Goal: Complete application form: Complete application form

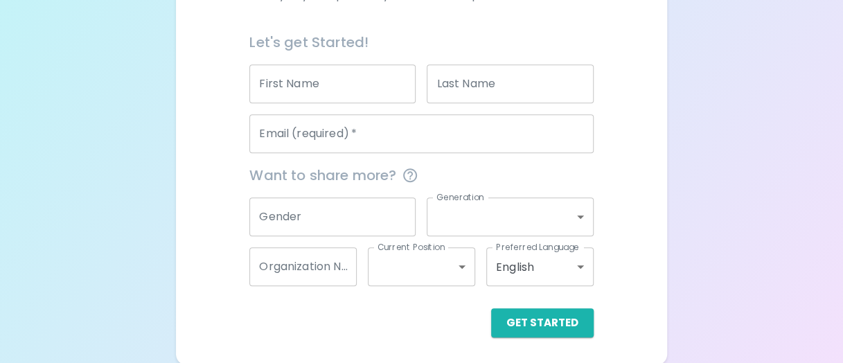
scroll to position [312, 0]
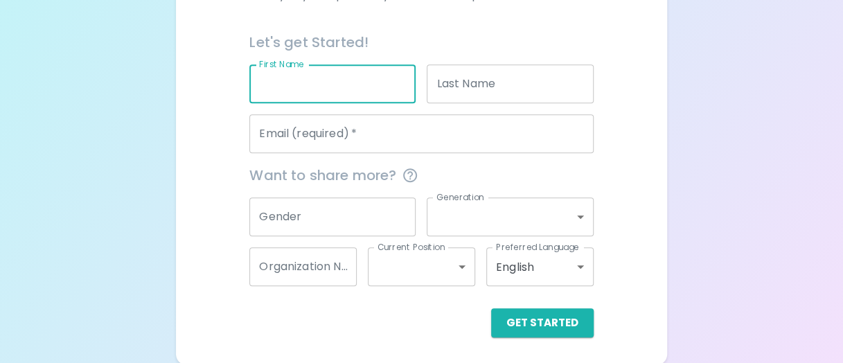
click at [327, 87] on input "First Name" at bounding box center [332, 83] width 166 height 39
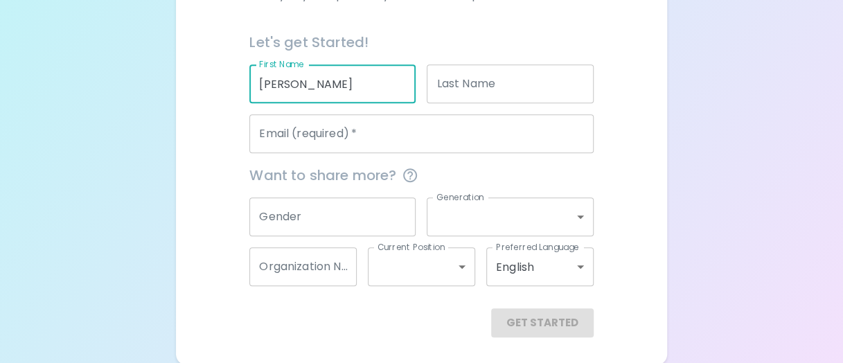
type input "[PERSON_NAME]"
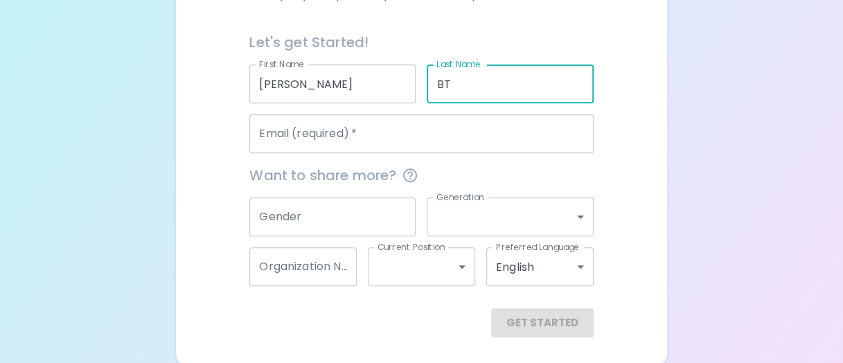
type input "BT"
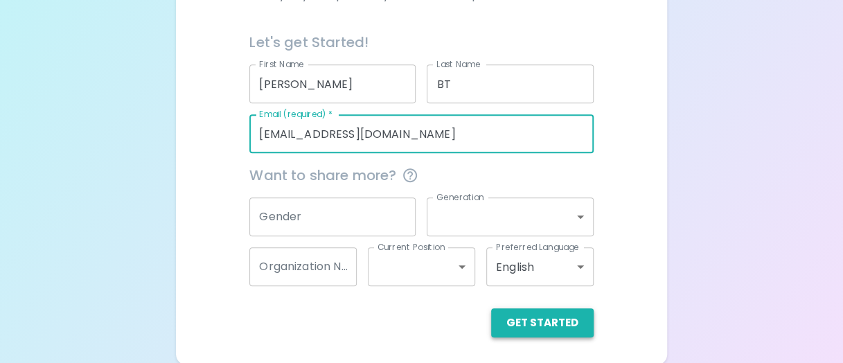
type input "[EMAIL_ADDRESS][DOMAIN_NAME]"
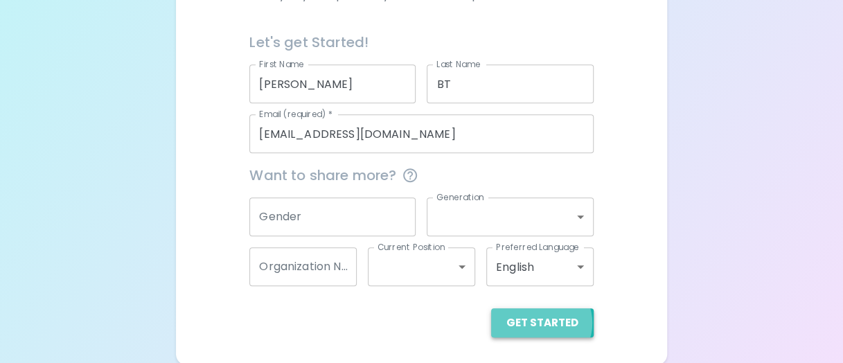
click at [543, 323] on button "Get Started" at bounding box center [542, 322] width 102 height 29
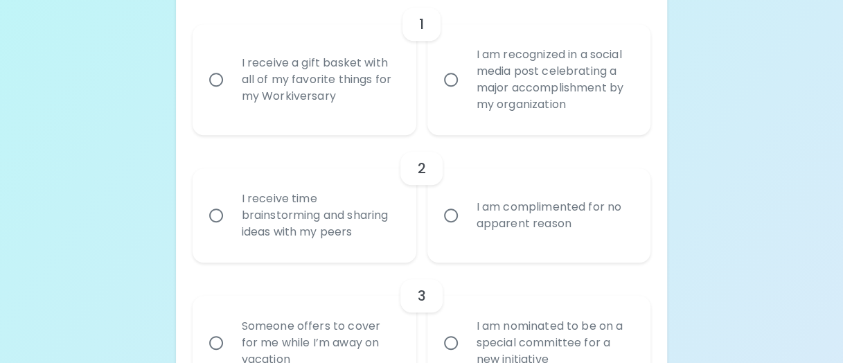
scroll to position [256, 0]
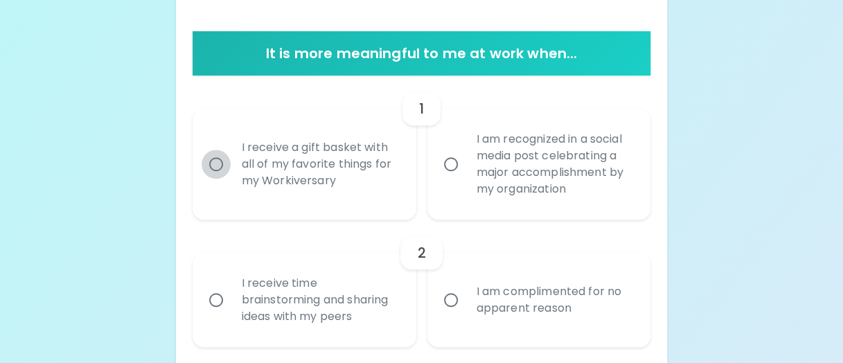
click at [206, 165] on input "I receive a gift basket with all of my favorite things for my Workiversary" at bounding box center [215, 164] width 29 height 29
radio input "true"
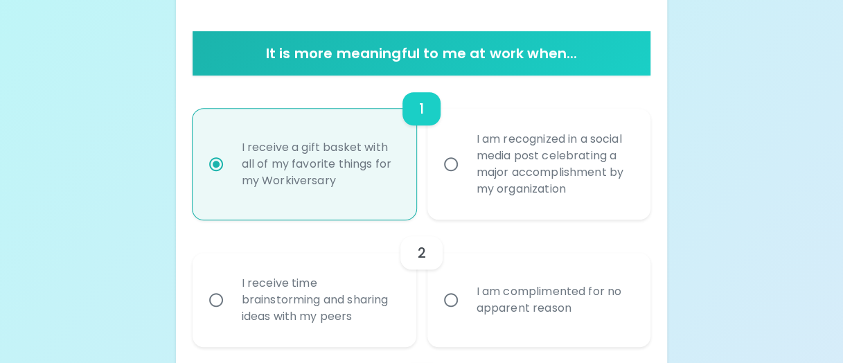
scroll to position [367, 0]
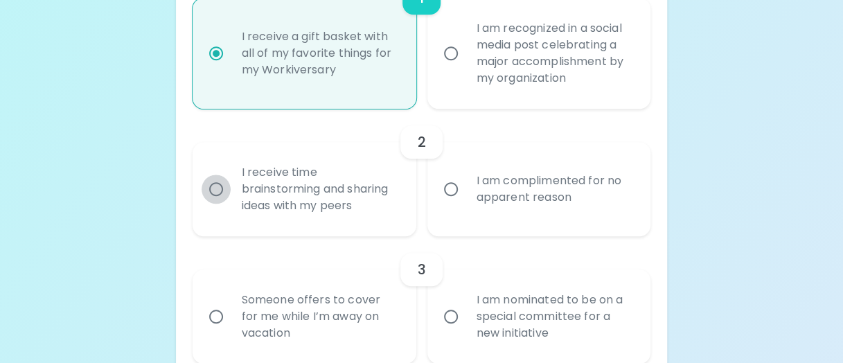
click at [215, 190] on input "I receive time brainstorming and sharing ideas with my peers" at bounding box center [215, 188] width 29 height 29
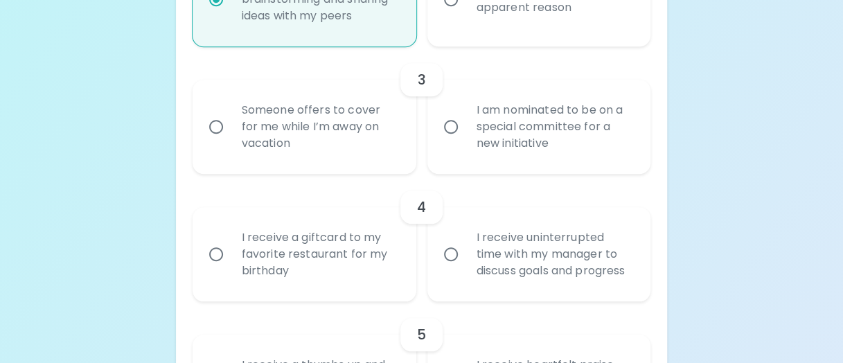
scroll to position [555, 0]
radio input "true"
click at [217, 120] on input "Someone offers to cover for me while I’m away on vacation" at bounding box center [215, 128] width 29 height 29
radio input "false"
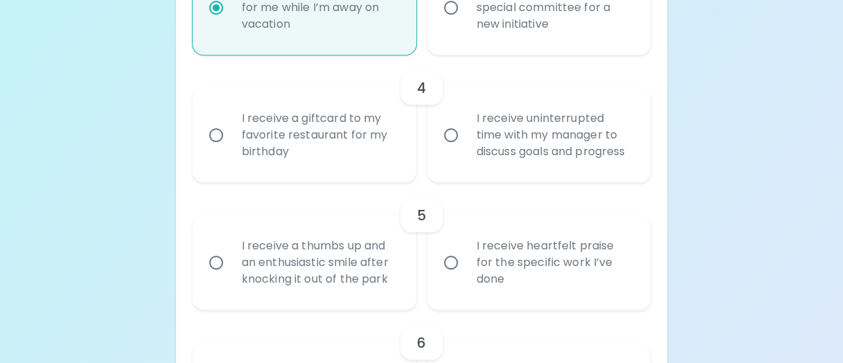
scroll to position [683, 0]
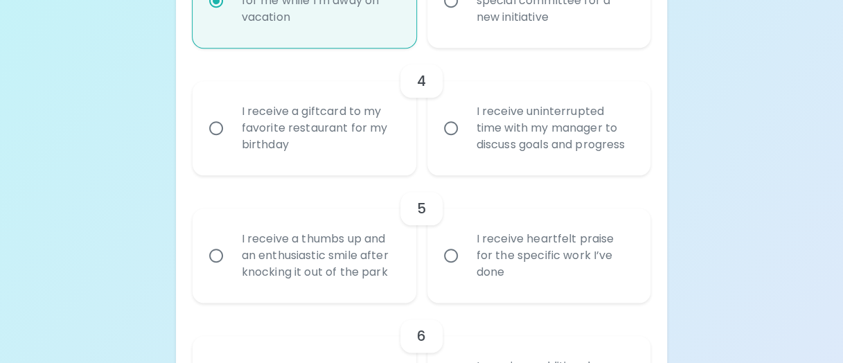
radio input "true"
click at [602, 132] on div "I receive uninterrupted time with my manager to discuss goals and progress" at bounding box center [554, 128] width 178 height 83
click at [465, 132] on input "I receive uninterrupted time with my manager to discuss goals and progress" at bounding box center [450, 128] width 29 height 29
radio input "false"
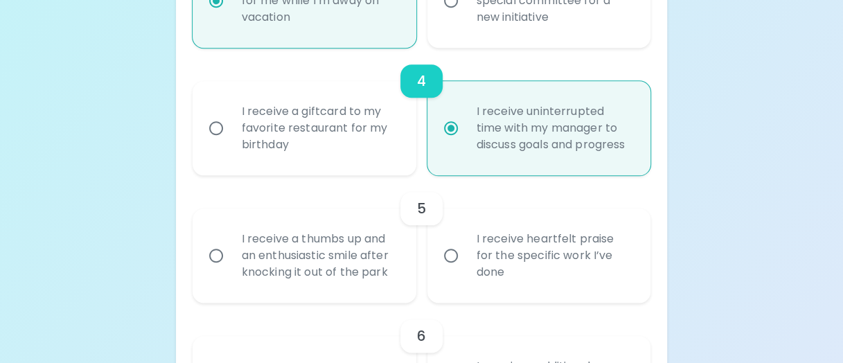
scroll to position [793, 0]
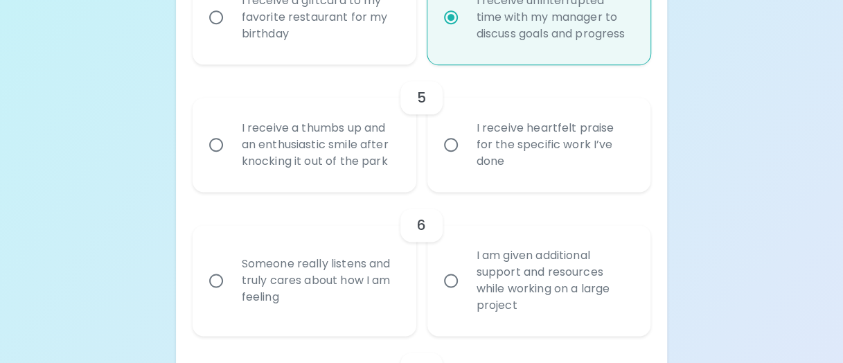
radio input "true"
click at [543, 147] on div "I receive heartfelt praise for the specific work I’ve done" at bounding box center [554, 144] width 178 height 83
click at [465, 147] on input "I receive heartfelt praise for the specific work I’ve done" at bounding box center [450, 144] width 29 height 29
radio input "false"
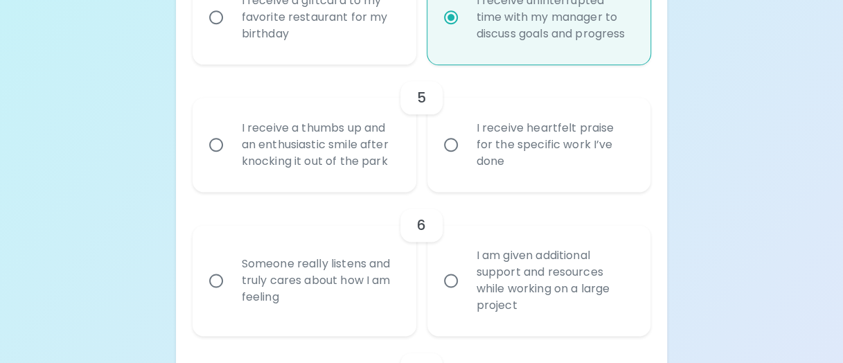
radio input "false"
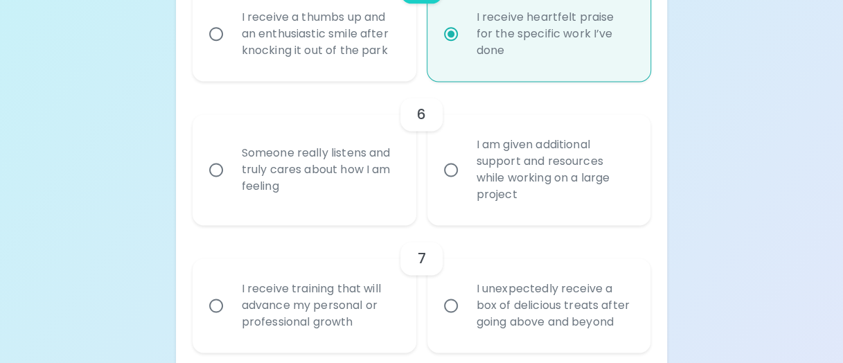
radio input "true"
click at [515, 168] on div "I am given additional support and resources while working on a large project" at bounding box center [554, 170] width 178 height 100
click at [465, 168] on input "I am given additional support and resources while working on a large project" at bounding box center [450, 169] width 29 height 29
radio input "false"
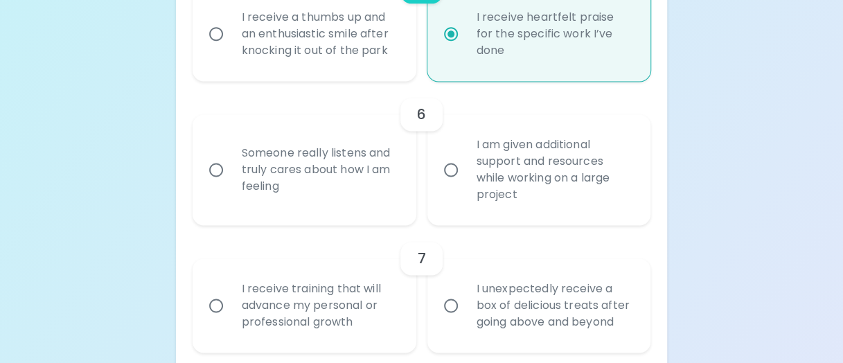
radio input "false"
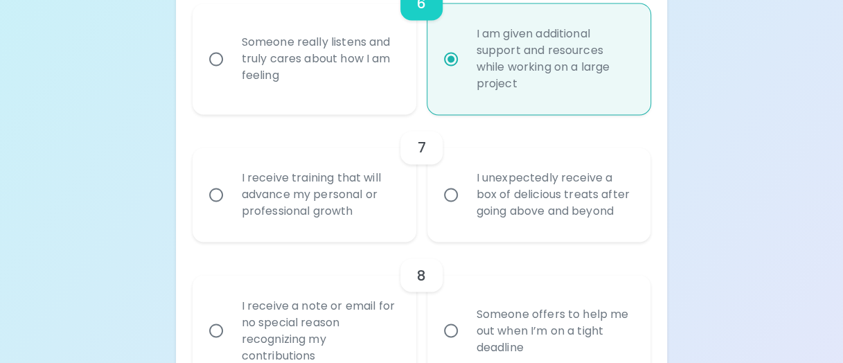
radio input "true"
click at [273, 197] on div "I receive training that will advance my personal or professional growth" at bounding box center [320, 194] width 178 height 83
click at [231, 197] on input "I receive training that will advance my personal or professional growth" at bounding box center [215, 194] width 29 height 29
radio input "false"
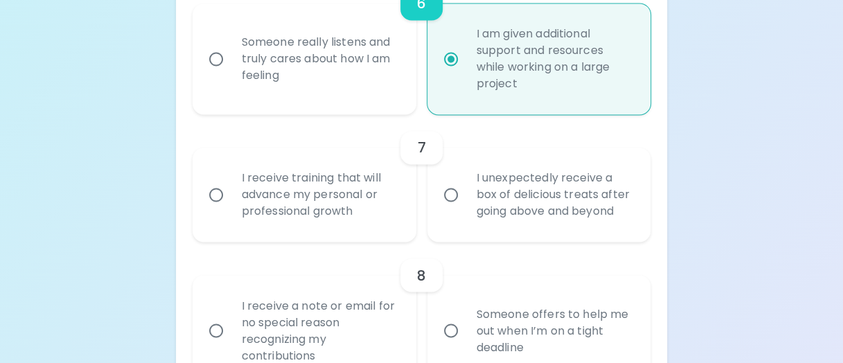
radio input "false"
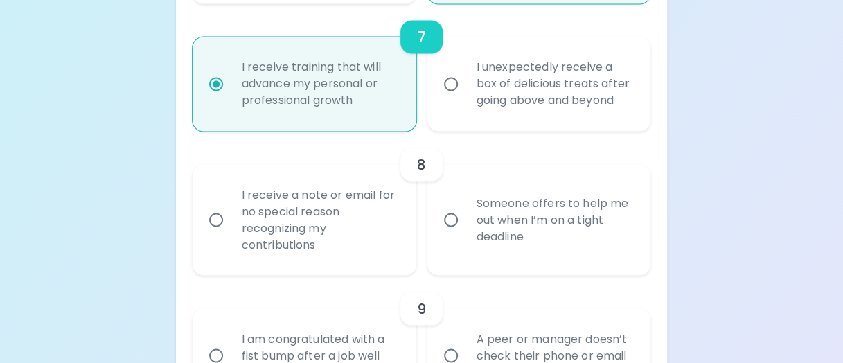
radio input "true"
click at [509, 221] on div "Someone offers to help me out when I’m on a tight deadline" at bounding box center [554, 219] width 178 height 83
click at [465, 221] on input "Someone offers to help me out when I’m on a tight deadline" at bounding box center [450, 219] width 29 height 29
radio input "false"
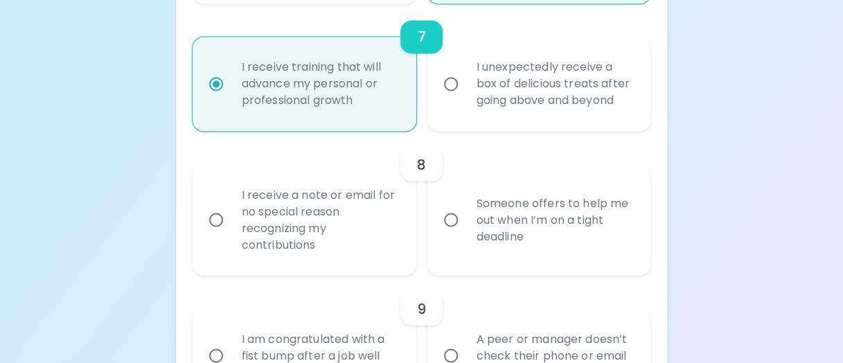
radio input "false"
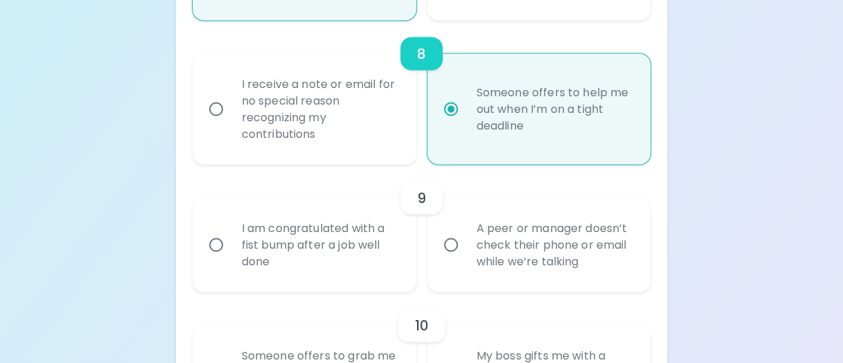
radio input "true"
click at [518, 249] on div "A peer or manager doesn’t check their phone or email while we’re talking" at bounding box center [554, 244] width 178 height 83
click at [465, 249] on input "A peer or manager doesn’t check their phone or email while we’re talking" at bounding box center [450, 244] width 29 height 29
radio input "false"
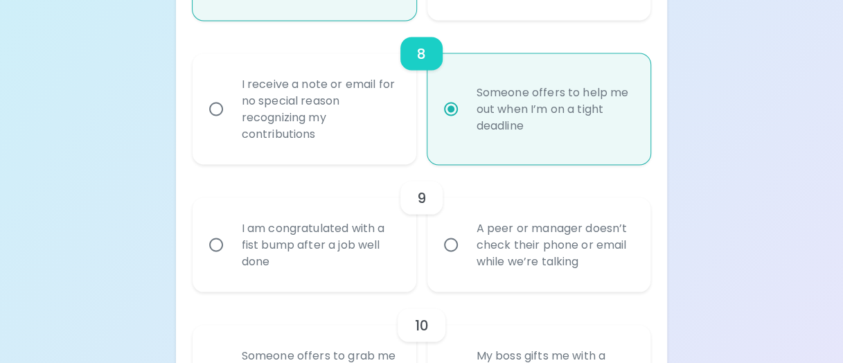
radio input "false"
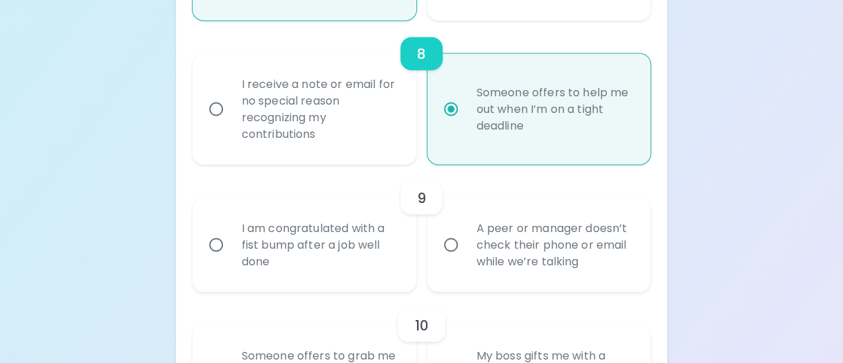
scroll to position [1347, 0]
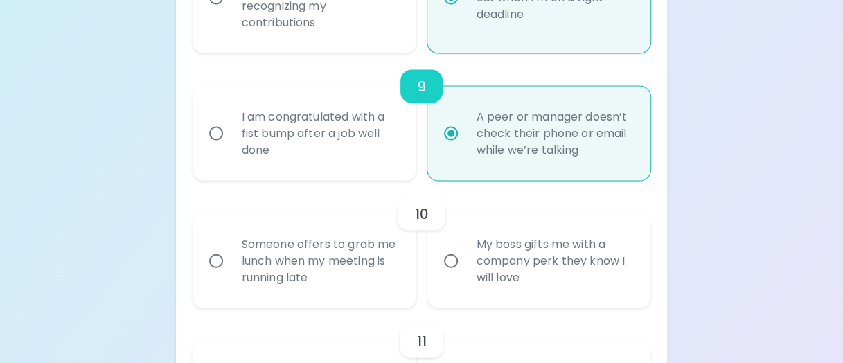
radio input "true"
click at [284, 273] on div "Someone offers to grab me lunch when my meeting is running late" at bounding box center [320, 260] width 178 height 83
click at [231, 273] on input "Someone offers to grab me lunch when my meeting is running late" at bounding box center [215, 260] width 29 height 29
radio input "false"
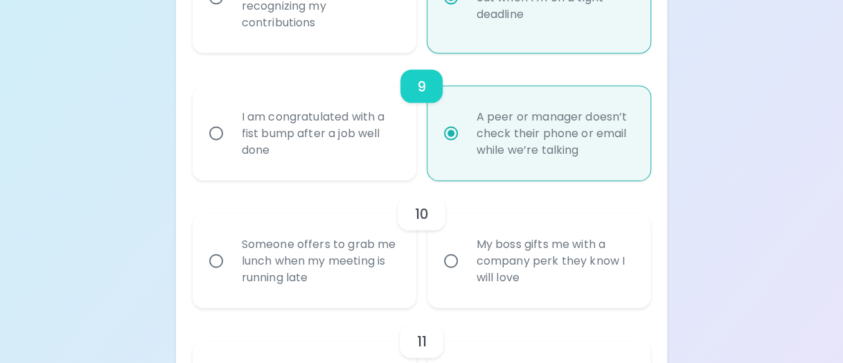
radio input "false"
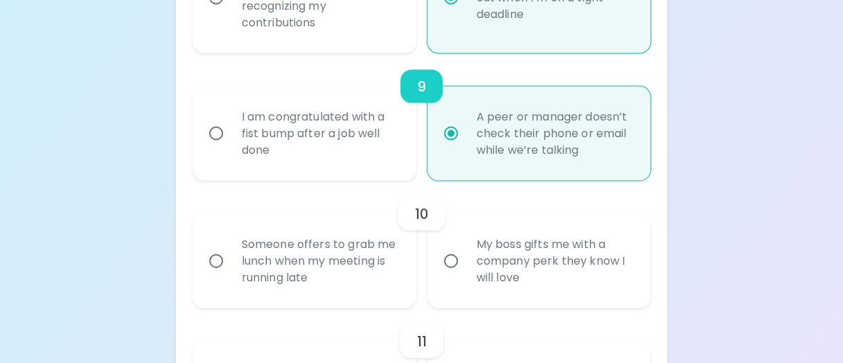
radio input "false"
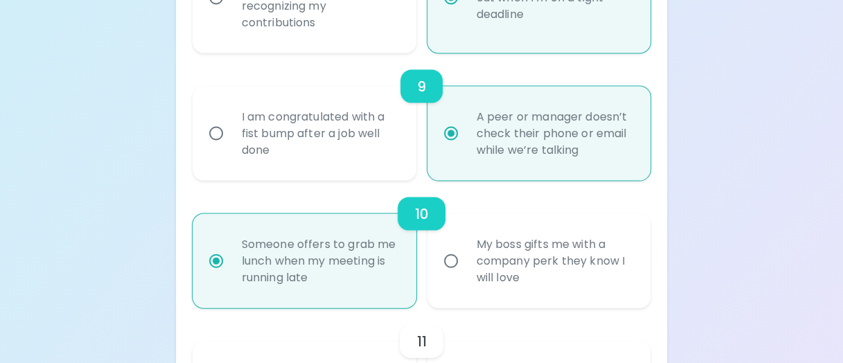
scroll to position [1458, 0]
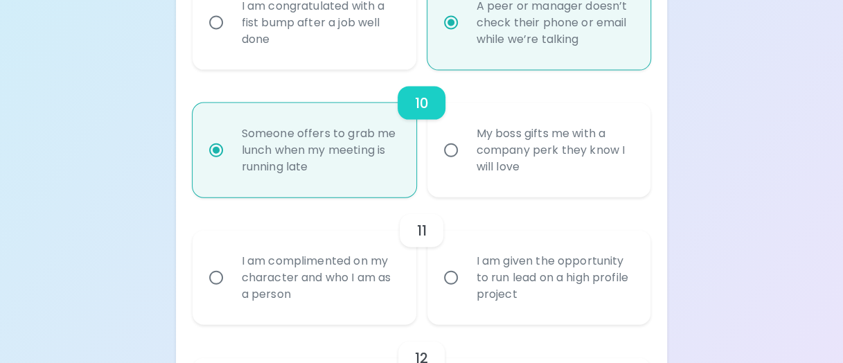
radio input "true"
click at [284, 273] on div "I am complimented on my character and who I am as a person" at bounding box center [320, 277] width 178 height 83
click at [231, 273] on input "I am complimented on my character and who I am as a person" at bounding box center [215, 277] width 29 height 29
radio input "false"
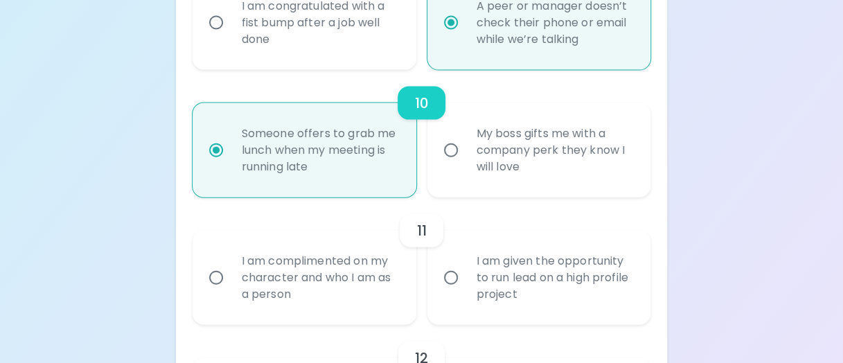
radio input "false"
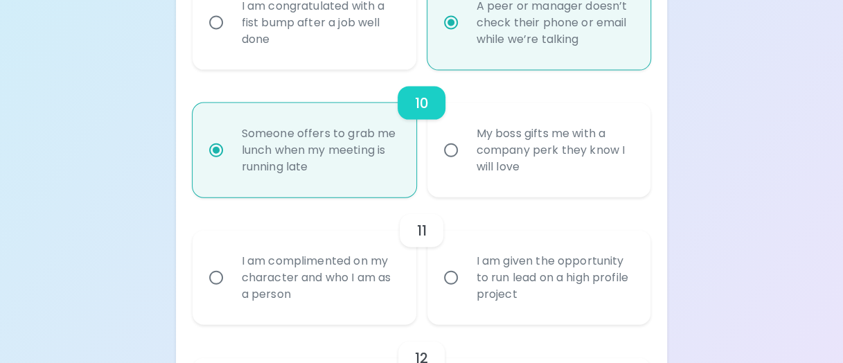
radio input "false"
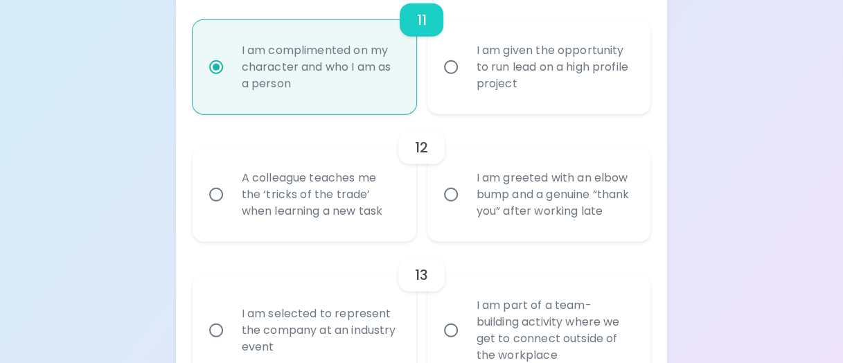
scroll to position [1667, 0]
radio input "true"
click at [299, 205] on div "A colleague teaches me the ‘tricks of the trade’ when learning a new task" at bounding box center [320, 195] width 178 height 83
click at [231, 205] on input "A colleague teaches me the ‘tricks of the trade’ when learning a new task" at bounding box center [215, 195] width 29 height 29
radio input "false"
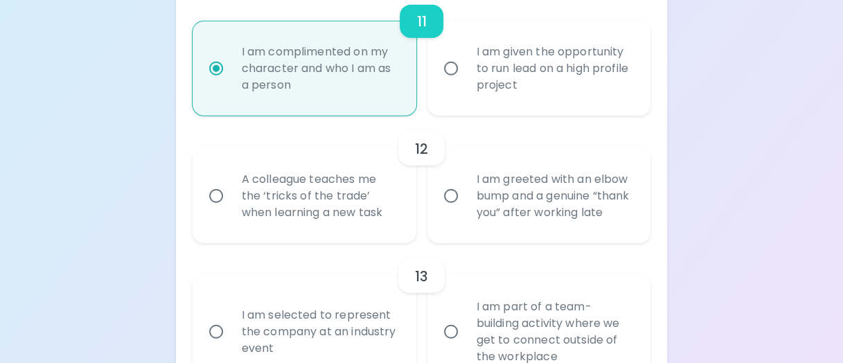
radio input "false"
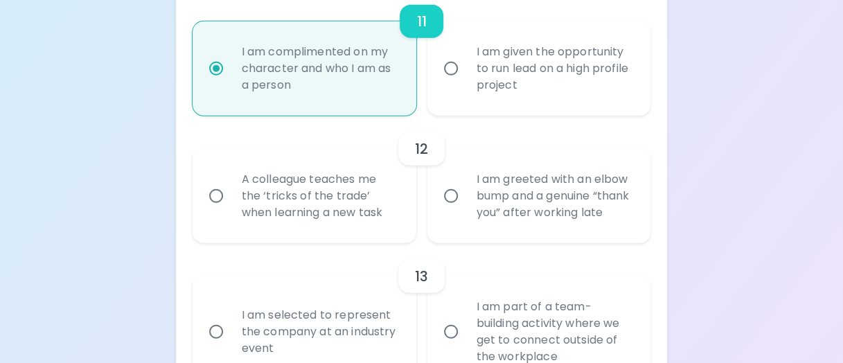
radio input "false"
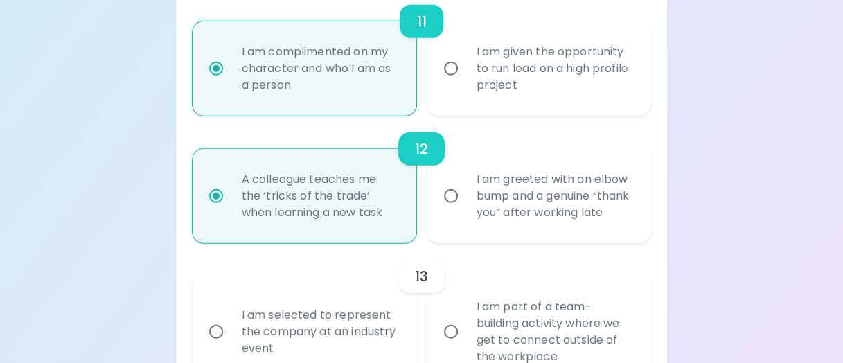
scroll to position [1778, 0]
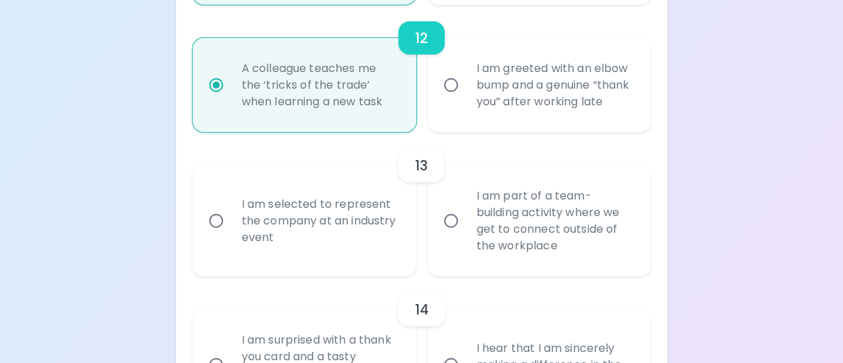
radio input "true"
click at [519, 232] on div "I am part of a team-building activity where we get to connect outside of the wo…" at bounding box center [554, 221] width 178 height 100
click at [465, 232] on input "I am part of a team-building activity where we get to connect outside of the wo…" at bounding box center [450, 220] width 29 height 29
radio input "false"
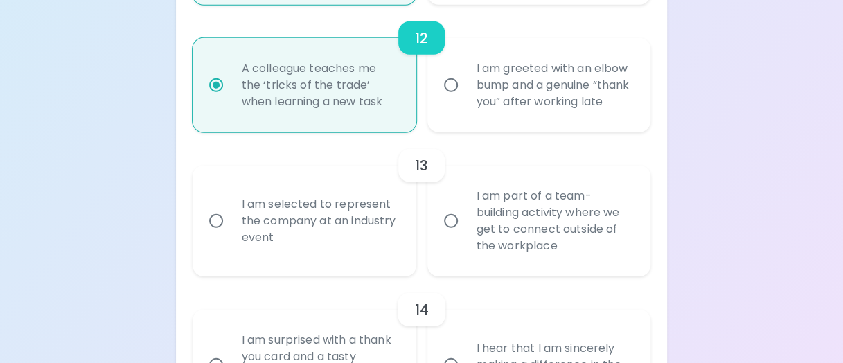
radio input "false"
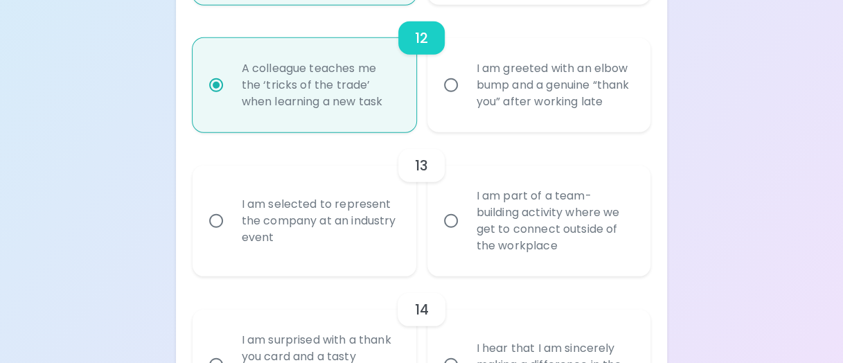
radio input "false"
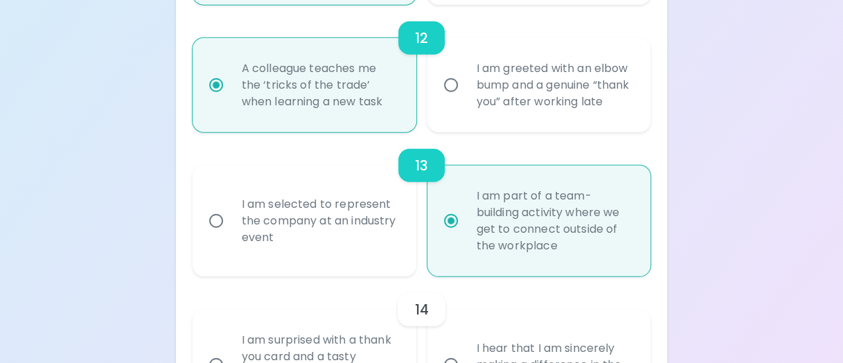
scroll to position [1889, 0]
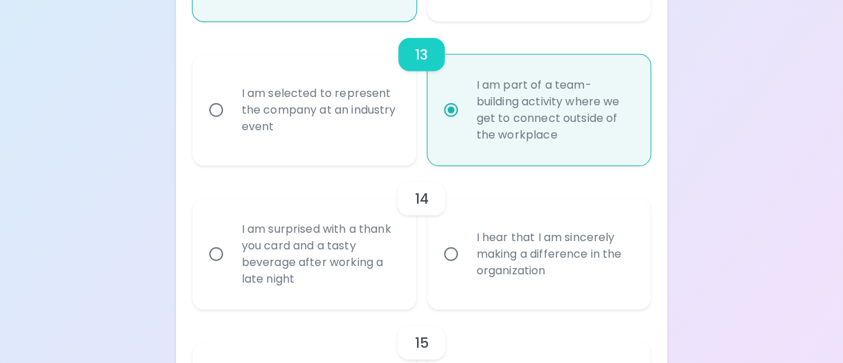
radio input "true"
click at [300, 291] on div "I am surprised with a thank you card and a tasty beverage after working a late …" at bounding box center [320, 254] width 178 height 100
click at [231, 269] on input "I am surprised with a thank you card and a tasty beverage after working a late …" at bounding box center [215, 254] width 29 height 29
radio input "false"
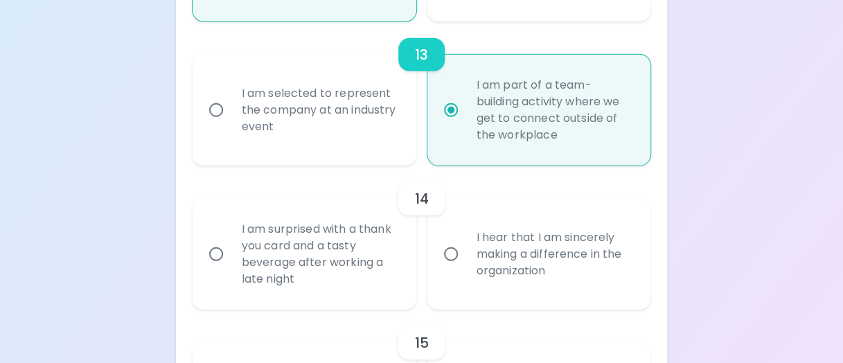
radio input "false"
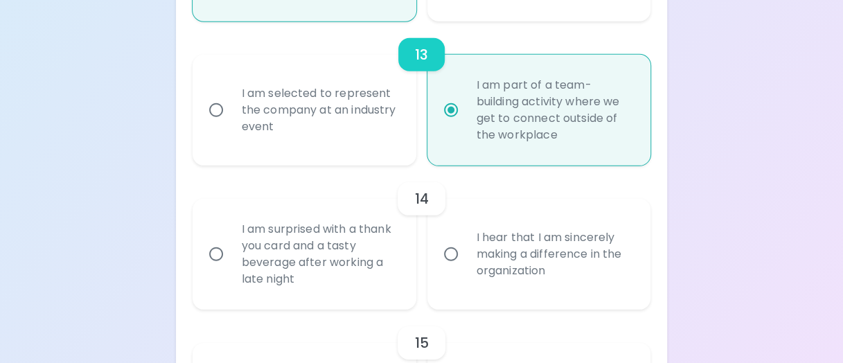
radio input "false"
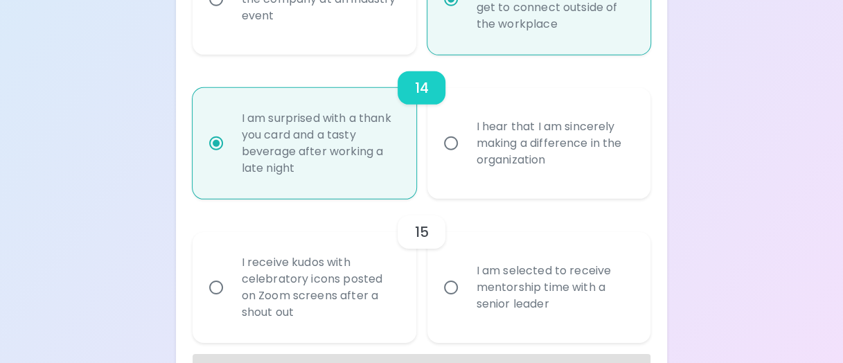
scroll to position [2063, 0]
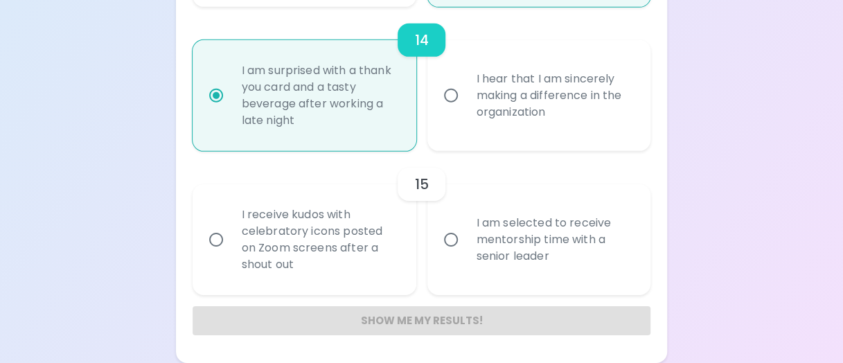
radio input "true"
click at [562, 251] on div "I am selected to receive mentorship time with a senior leader" at bounding box center [554, 239] width 178 height 83
click at [465, 251] on input "I am selected to receive mentorship time with a senior leader" at bounding box center [450, 239] width 29 height 29
radio input "false"
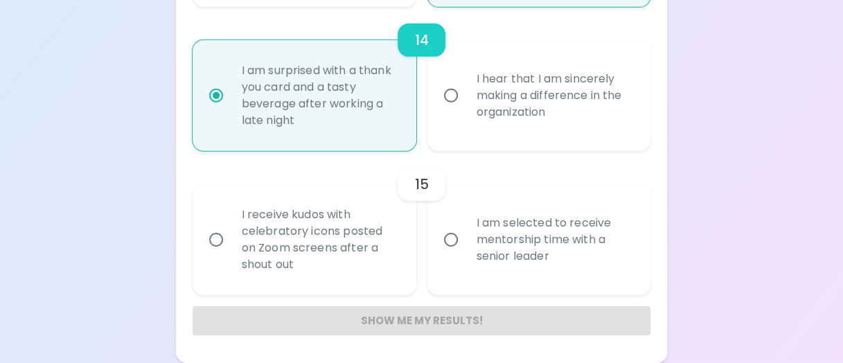
radio input "false"
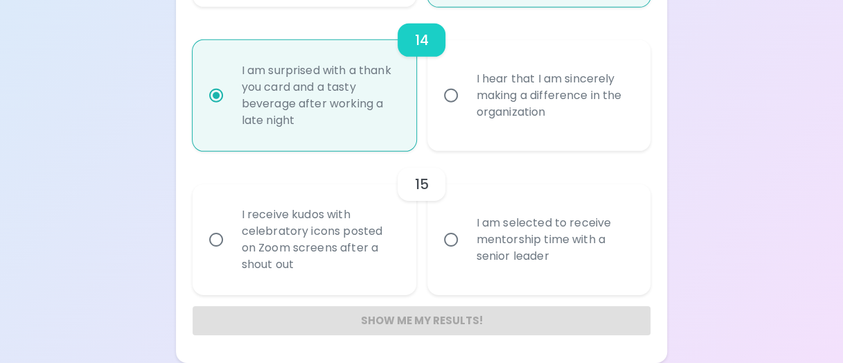
radio input "false"
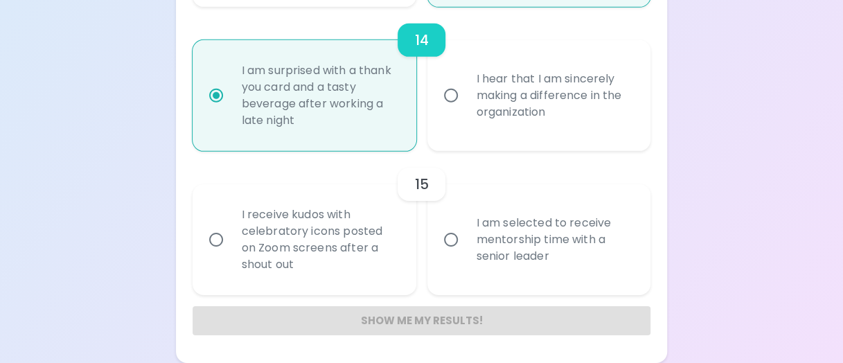
radio input "false"
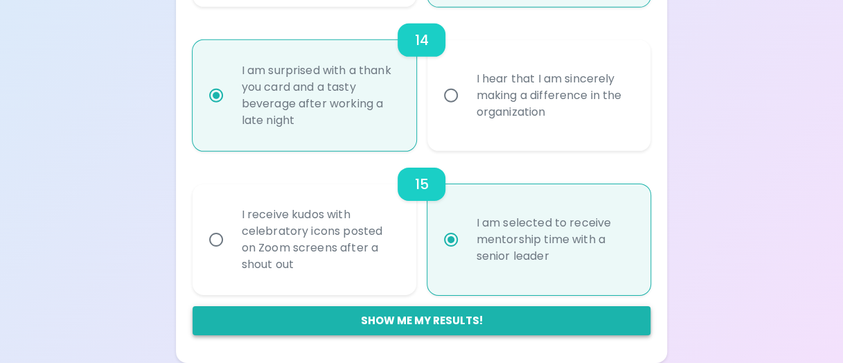
radio input "true"
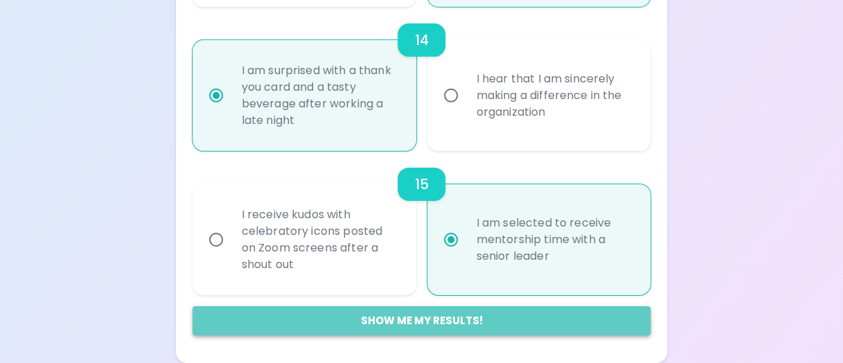
click at [385, 327] on button "Show me my results!" at bounding box center [421, 320] width 458 height 29
radio input "false"
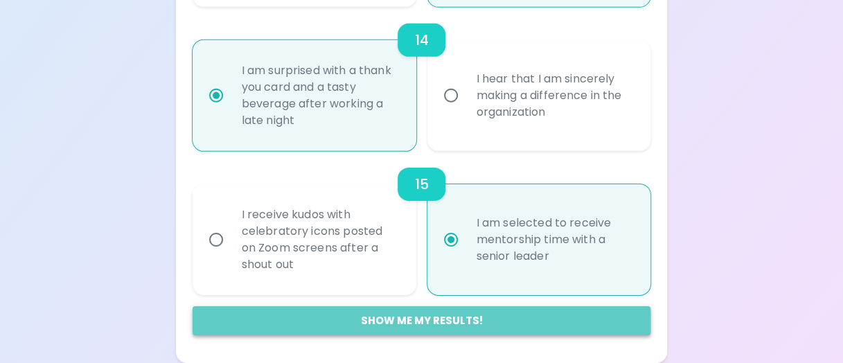
radio input "false"
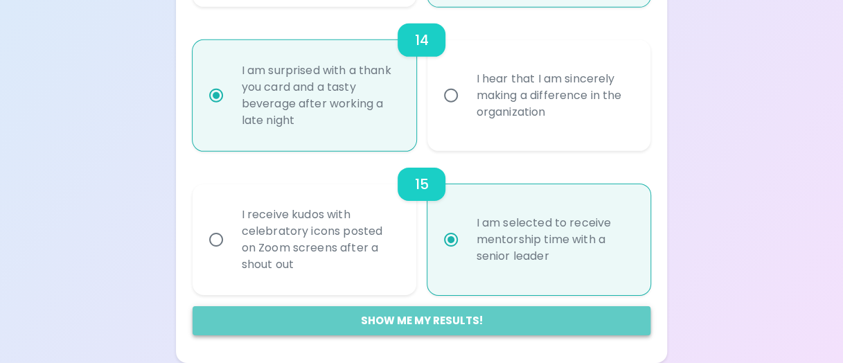
radio input "false"
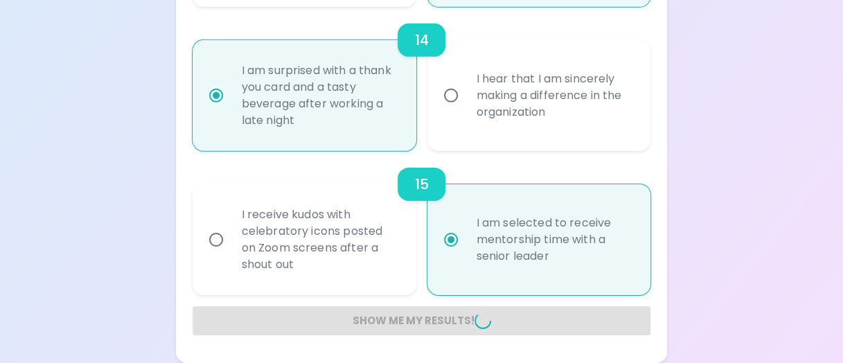
radio input "false"
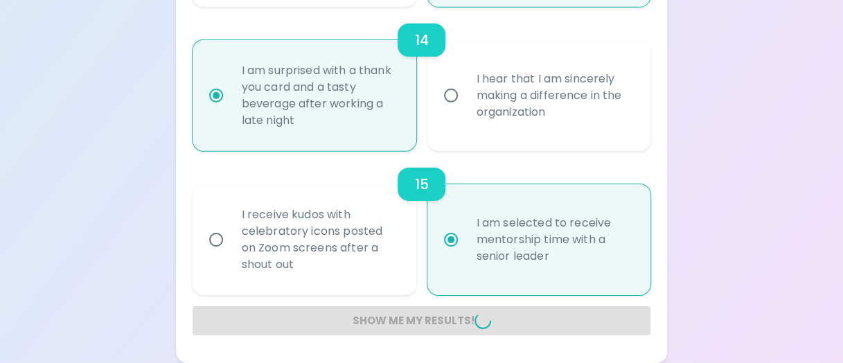
radio input "false"
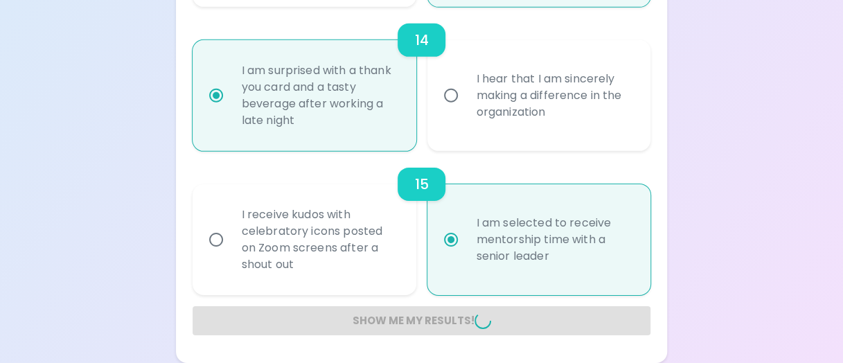
radio input "false"
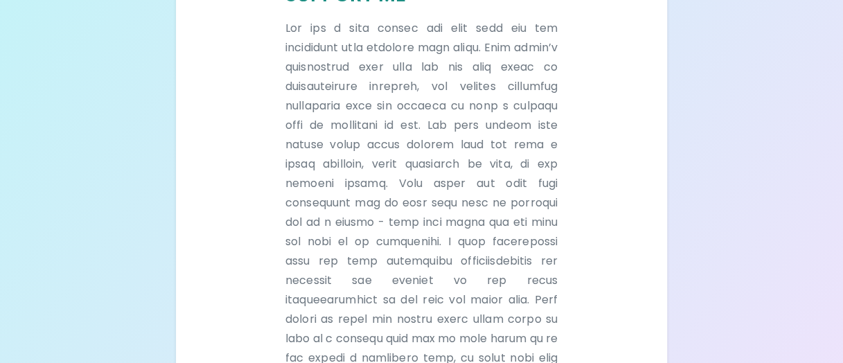
scroll to position [384, 0]
